Goal: Task Accomplishment & Management: Manage account settings

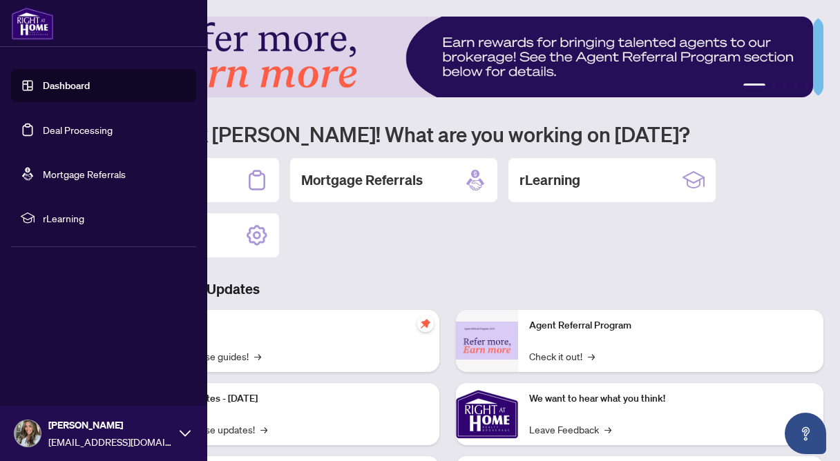
click at [85, 133] on link "Deal Processing" at bounding box center [78, 130] width 70 height 12
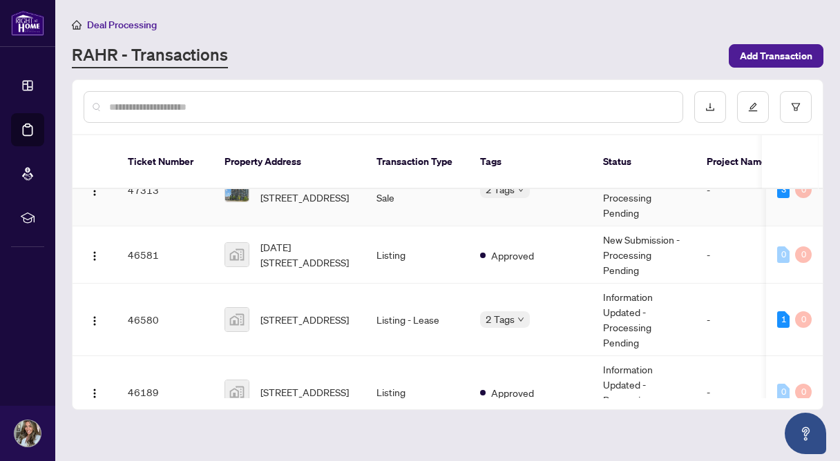
scroll to position [41, 0]
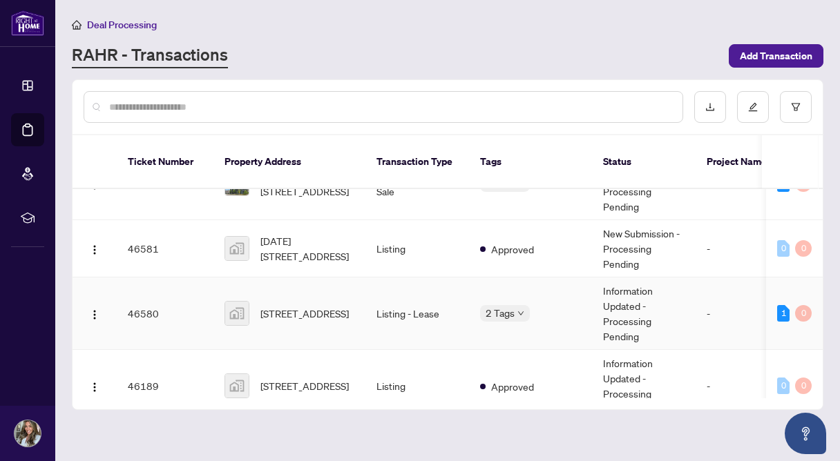
click at [376, 296] on td "Listing - Lease" at bounding box center [417, 314] width 104 height 73
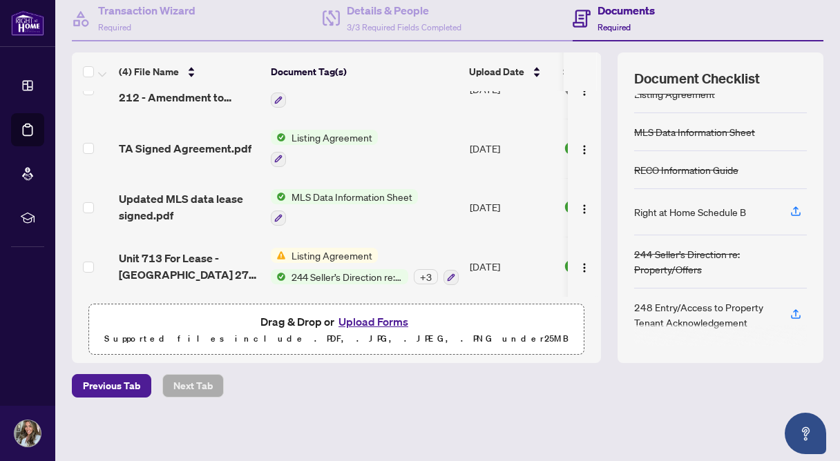
scroll to position [33, 0]
click at [357, 190] on span "MLS Data Information Sheet" at bounding box center [352, 196] width 132 height 15
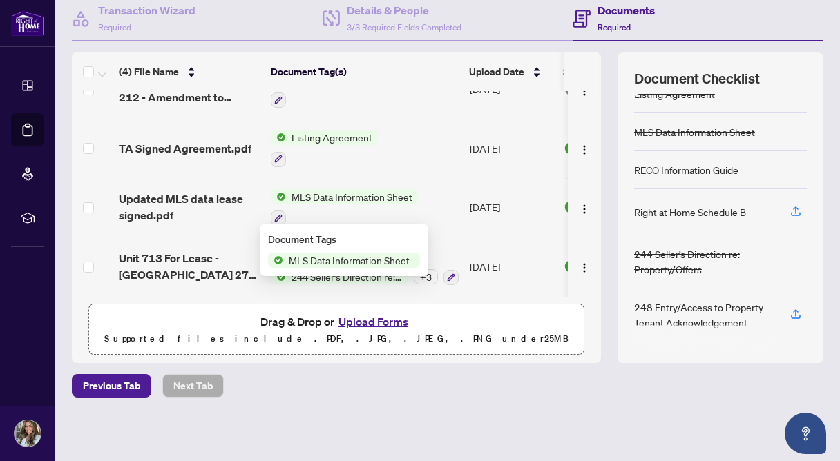
click at [362, 263] on span "MLS Data Information Sheet" at bounding box center [349, 260] width 132 height 15
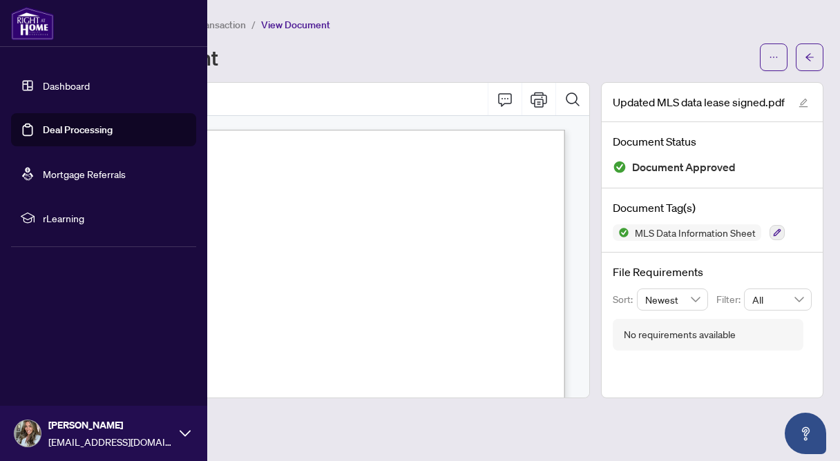
click at [58, 125] on link "Deal Processing" at bounding box center [78, 130] width 70 height 12
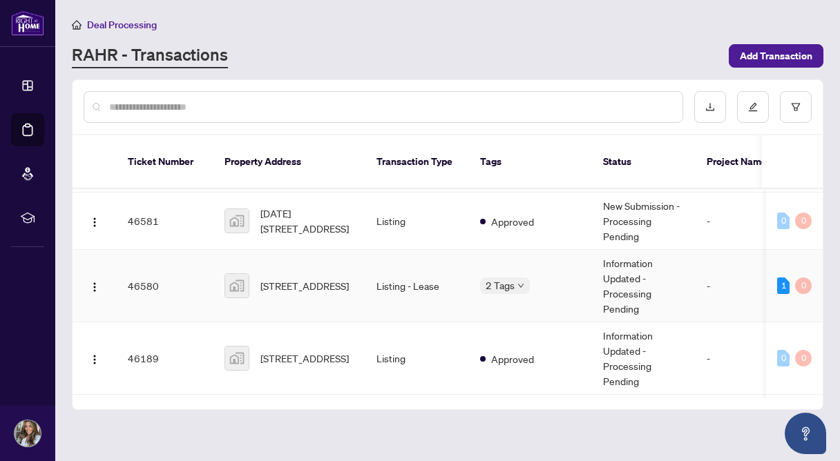
scroll to position [88, 0]
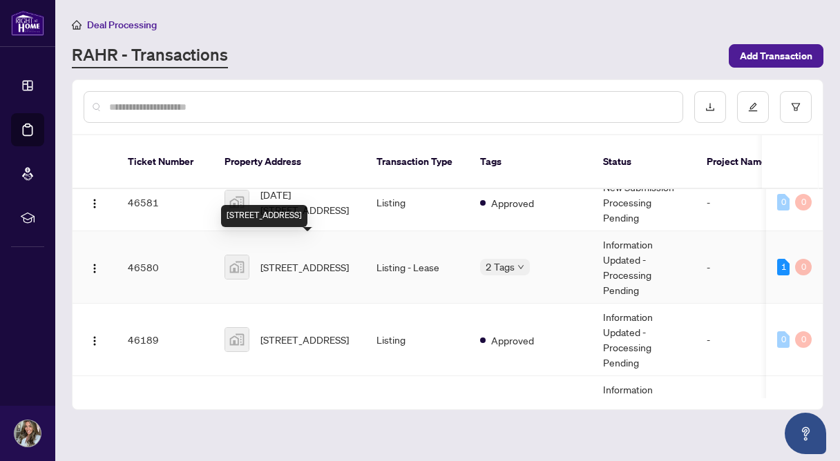
click at [318, 260] on span "[STREET_ADDRESS]" at bounding box center [304, 267] width 88 height 15
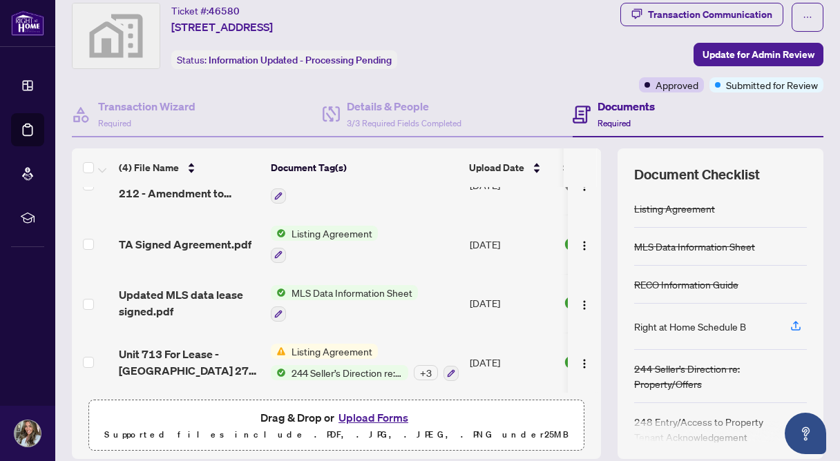
scroll to position [59, 0]
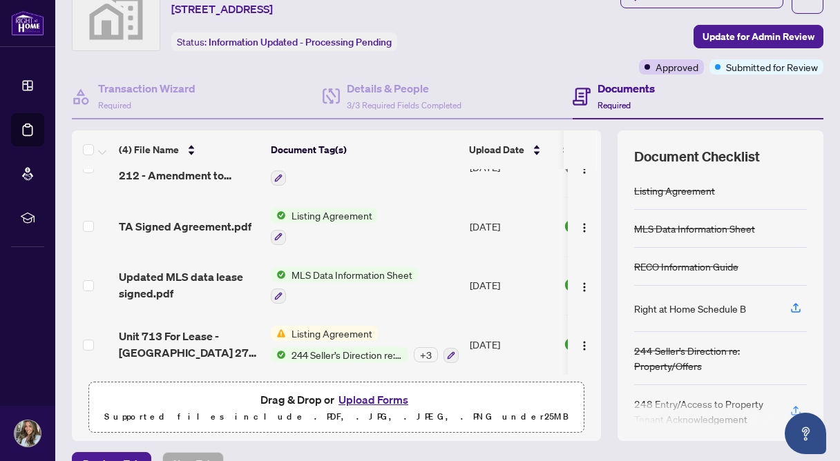
click at [423, 349] on div "+ 3" at bounding box center [426, 354] width 24 height 15
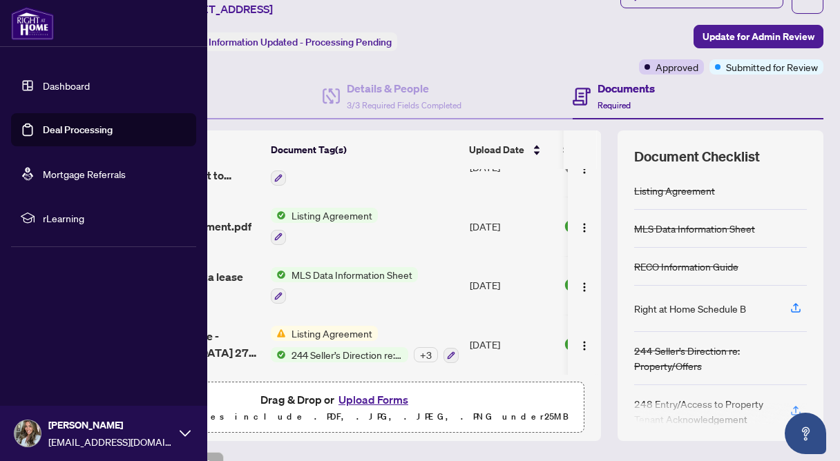
click at [43, 128] on link "Deal Processing" at bounding box center [78, 130] width 70 height 12
